Goal: Task Accomplishment & Management: Use online tool/utility

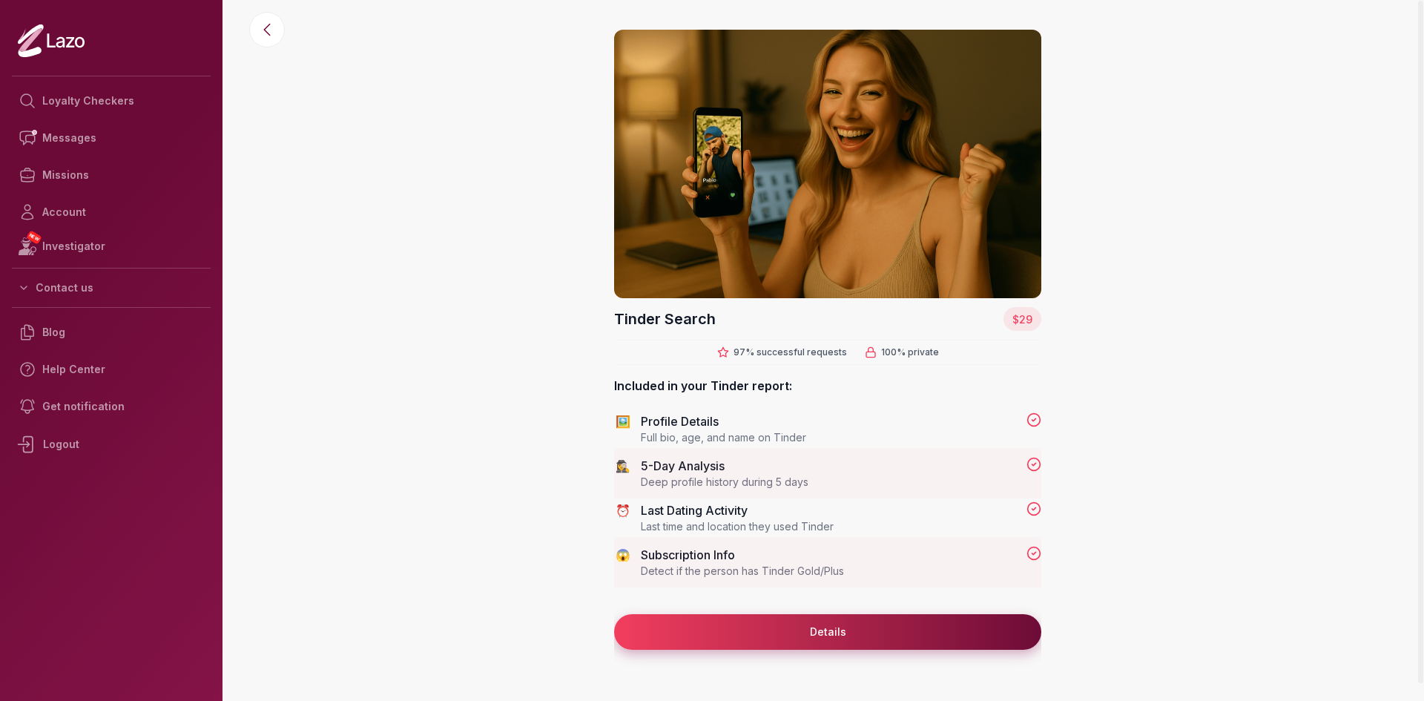
click at [849, 626] on button "Details" at bounding box center [827, 632] width 427 height 36
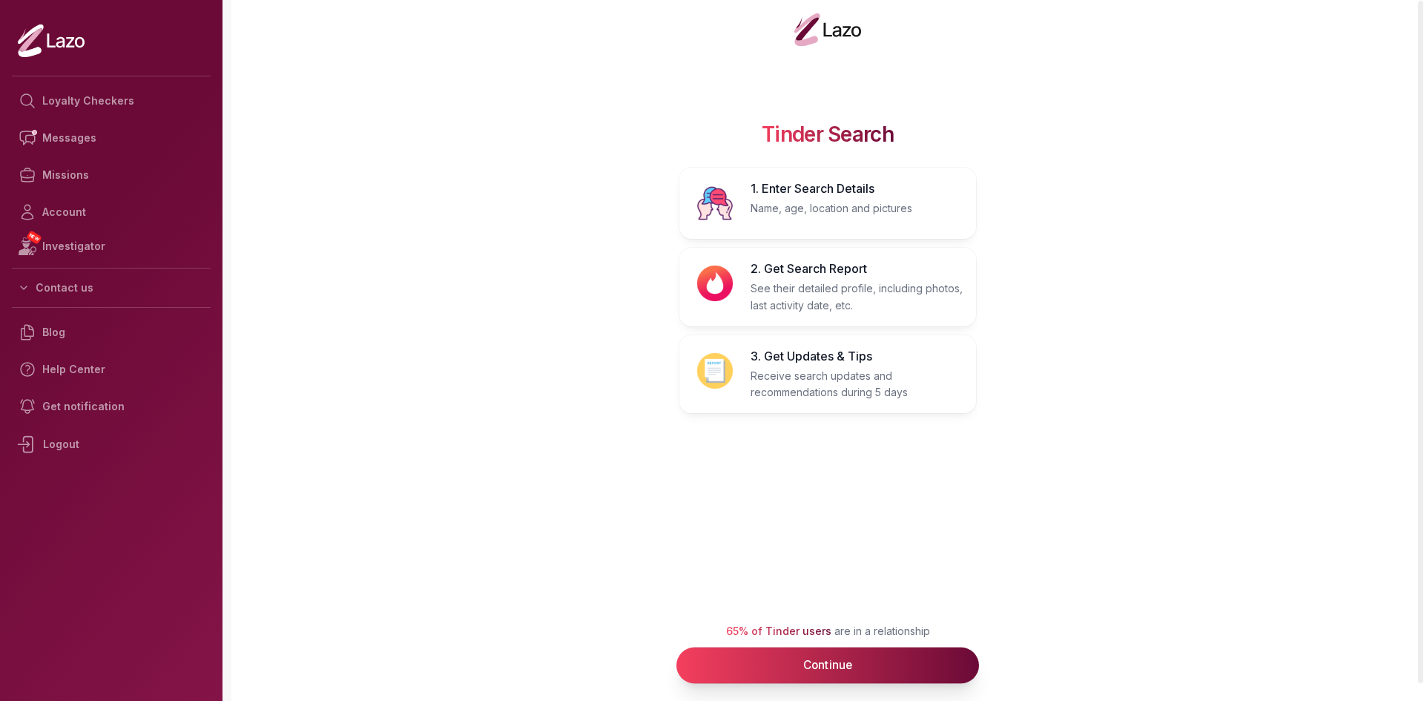
click at [859, 662] on button "Continue" at bounding box center [828, 666] width 303 height 36
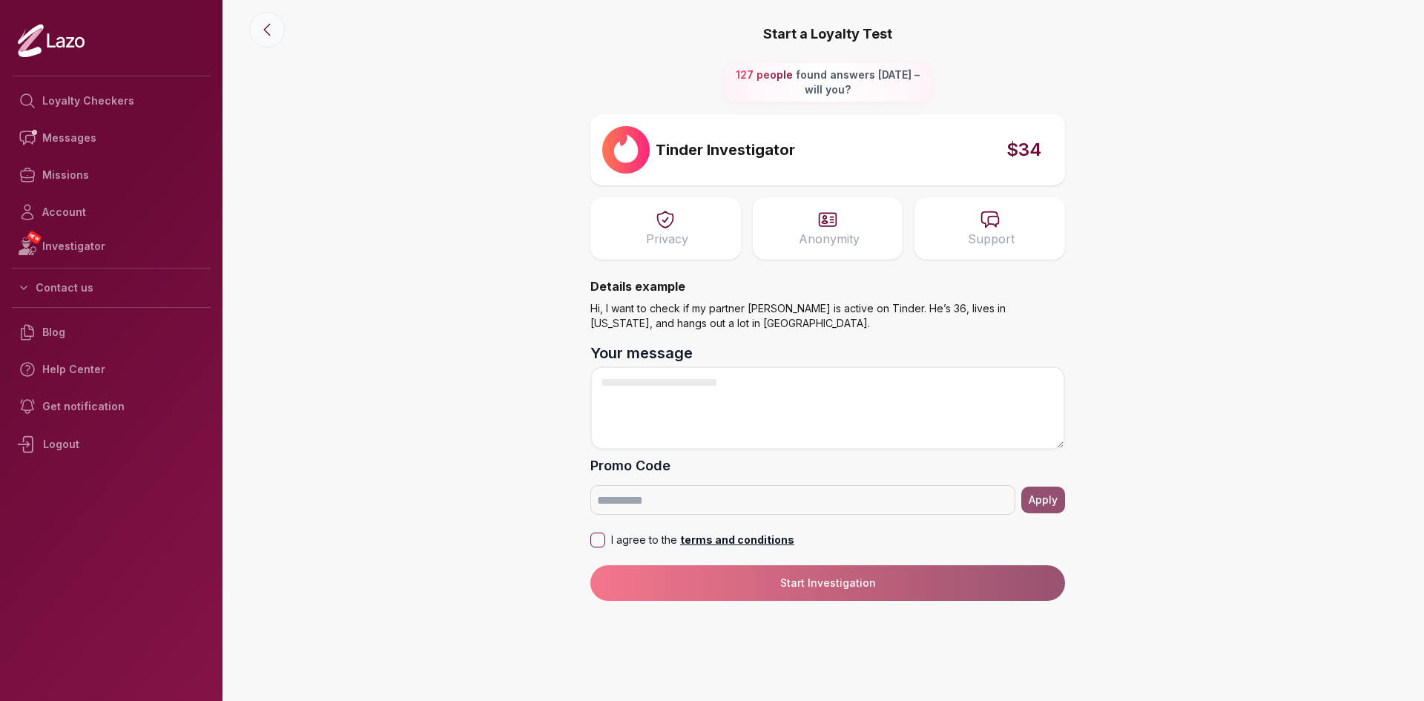
click at [266, 29] on icon at bounding box center [267, 30] width 18 height 18
